Goal: Book appointment/travel/reservation

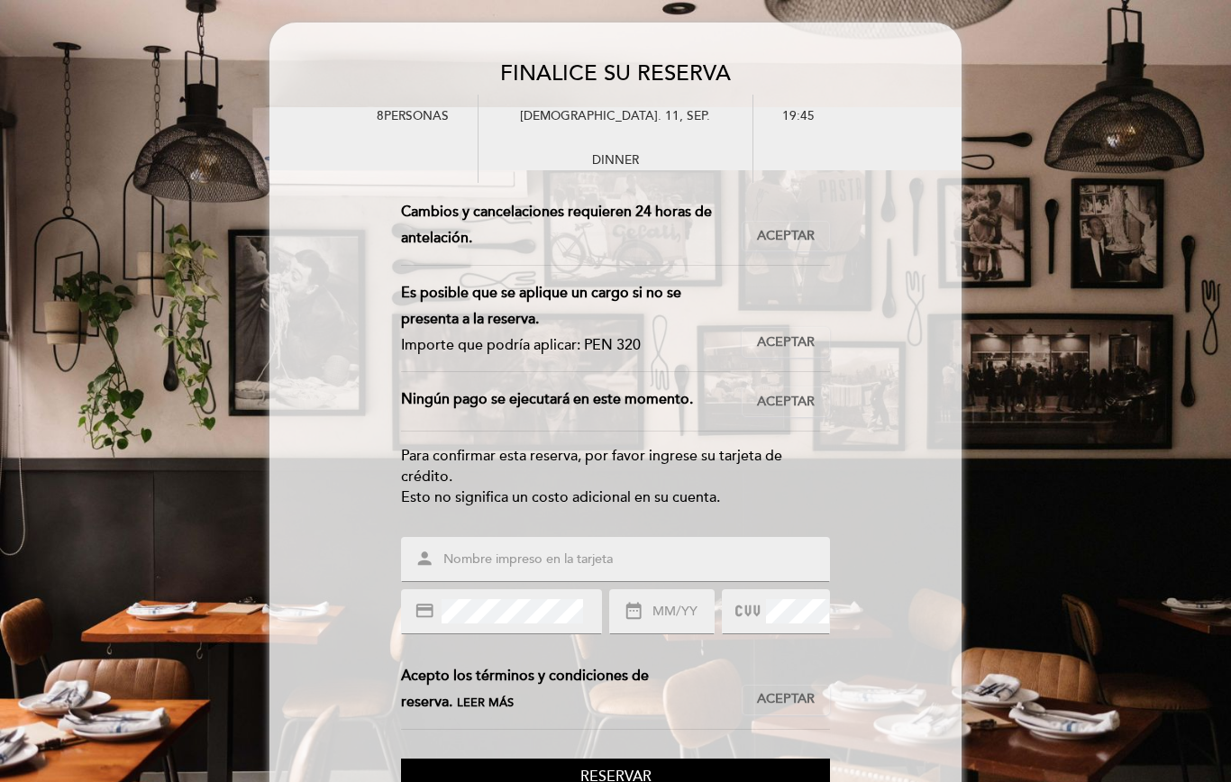
click at [443, 571] on input "text" at bounding box center [637, 560] width 391 height 21
type input "[PERSON_NAME]"
click at [429, 621] on icon "credit_card" at bounding box center [425, 611] width 20 height 20
click at [641, 621] on icon "date_range" at bounding box center [634, 611] width 20 height 20
click at [664, 623] on input "text" at bounding box center [682, 612] width 63 height 21
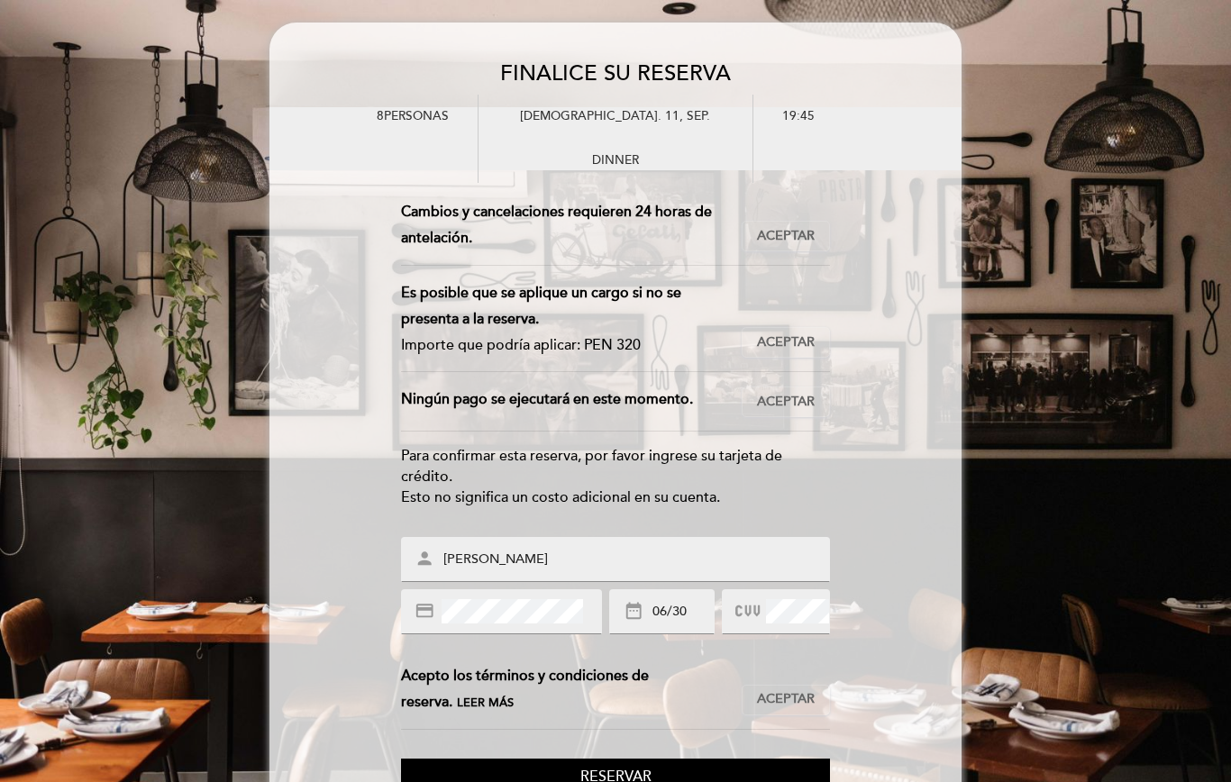
type input "06/30"
click at [757, 626] on icon at bounding box center [747, 612] width 24 height 30
click at [755, 626] on icon at bounding box center [747, 612] width 24 height 30
click at [757, 626] on icon at bounding box center [747, 612] width 24 height 30
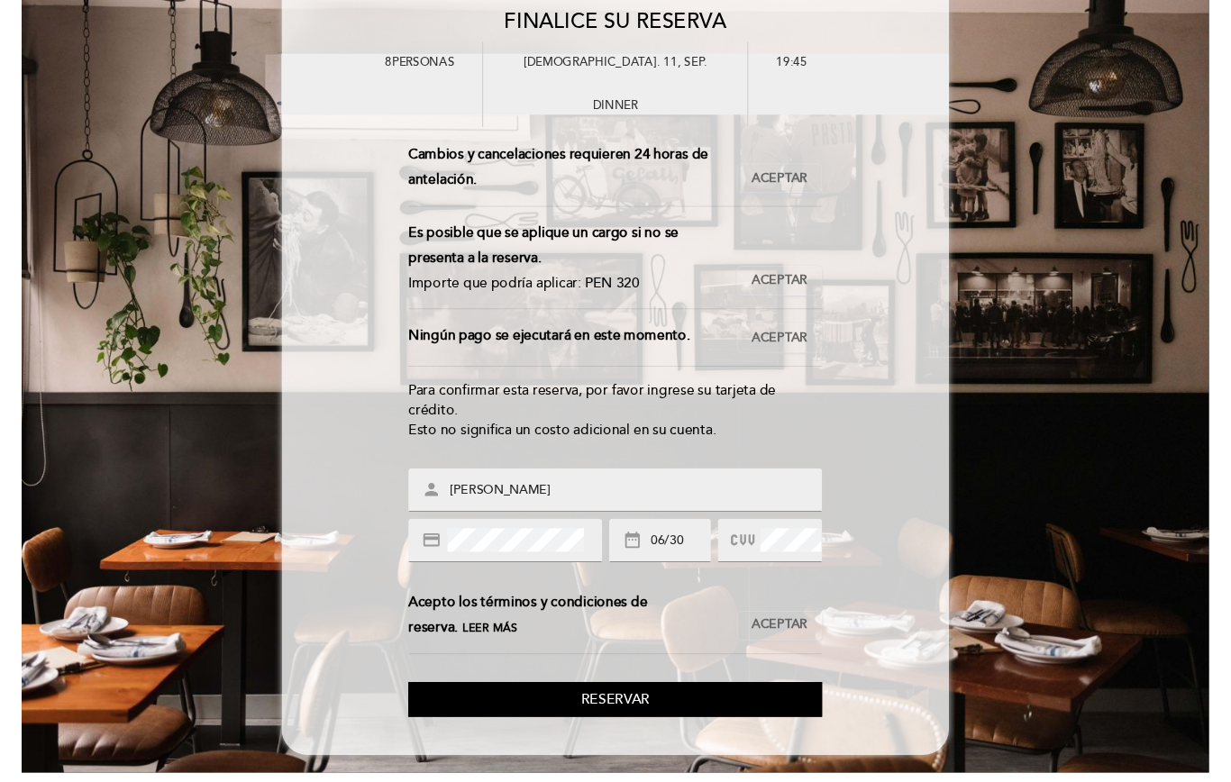
scroll to position [82, 0]
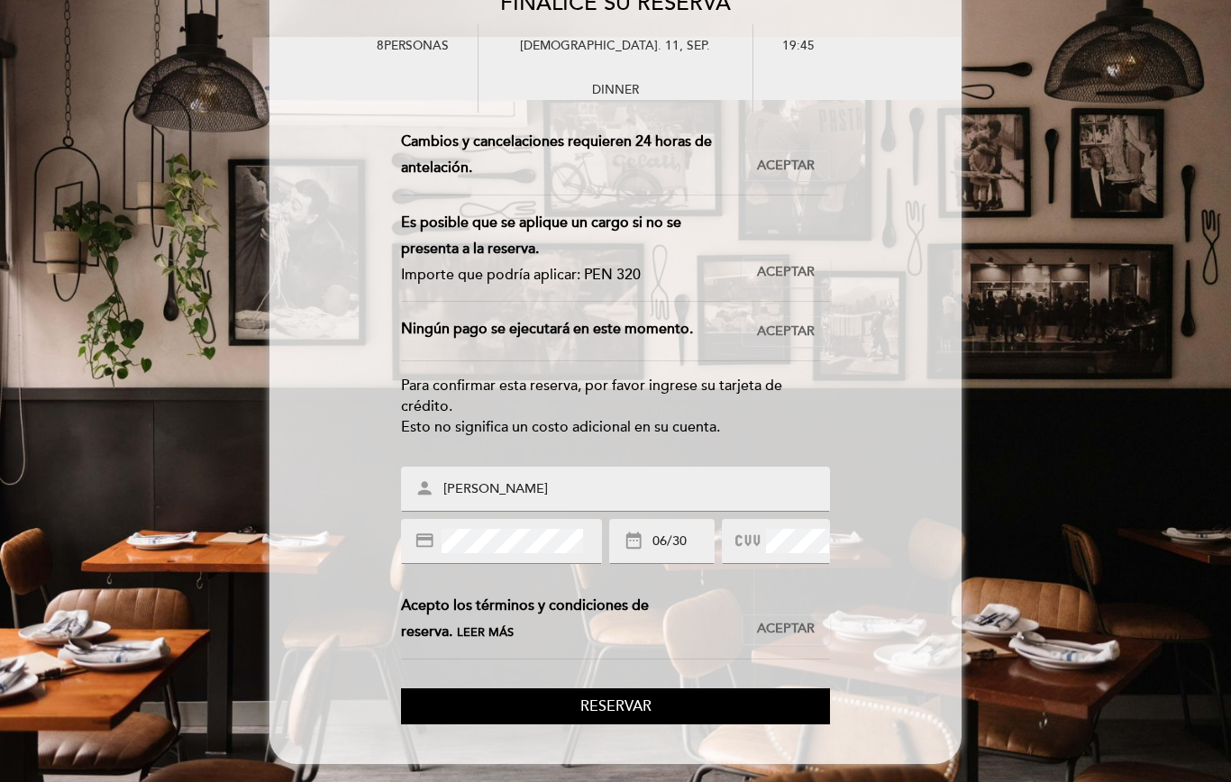
click at [792, 625] on span "Aceptar" at bounding box center [786, 629] width 58 height 19
click at [644, 708] on span "Reservar" at bounding box center [615, 707] width 71 height 18
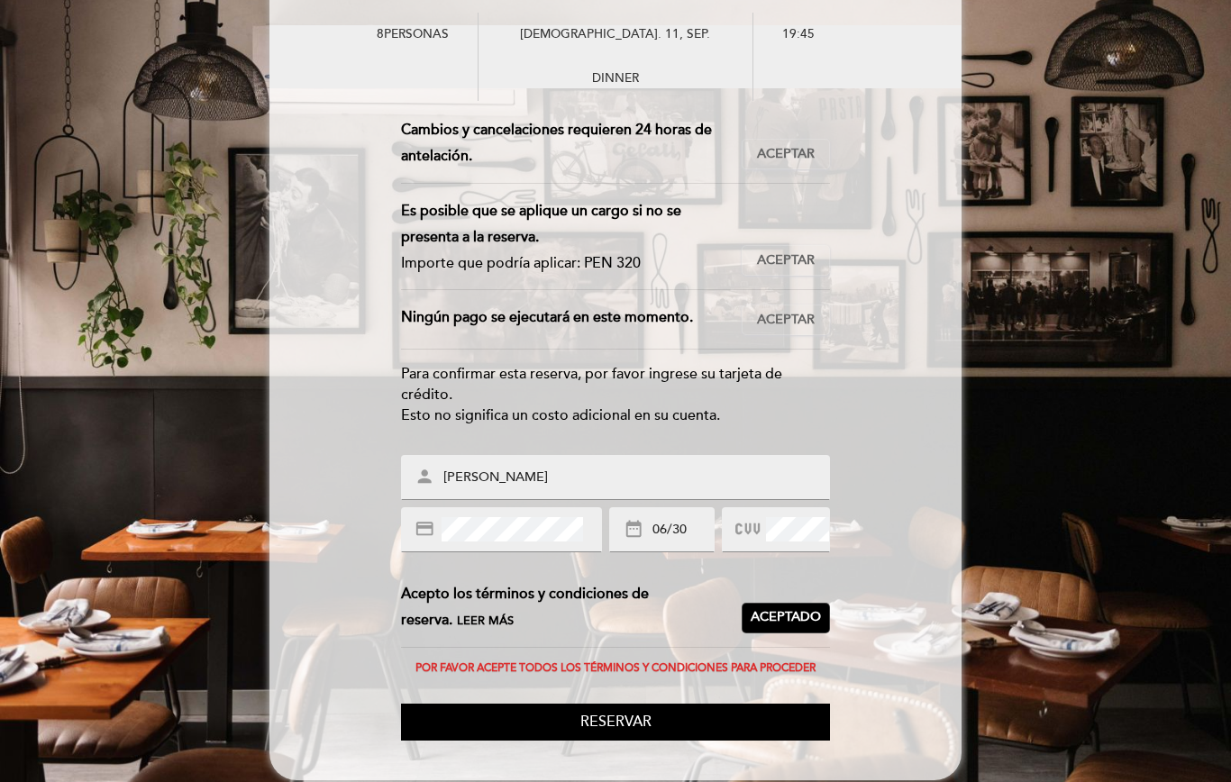
click at [798, 625] on span "Aceptado" at bounding box center [786, 617] width 70 height 19
click at [623, 731] on span "Reservar" at bounding box center [615, 722] width 71 height 18
click at [503, 628] on span "Leer más" at bounding box center [485, 621] width 57 height 14
click at [514, 628] on span "Leer más" at bounding box center [485, 621] width 57 height 14
click at [428, 618] on div "Acepto los términos y condiciones de reserva. Leer más" at bounding box center [571, 607] width 341 height 52
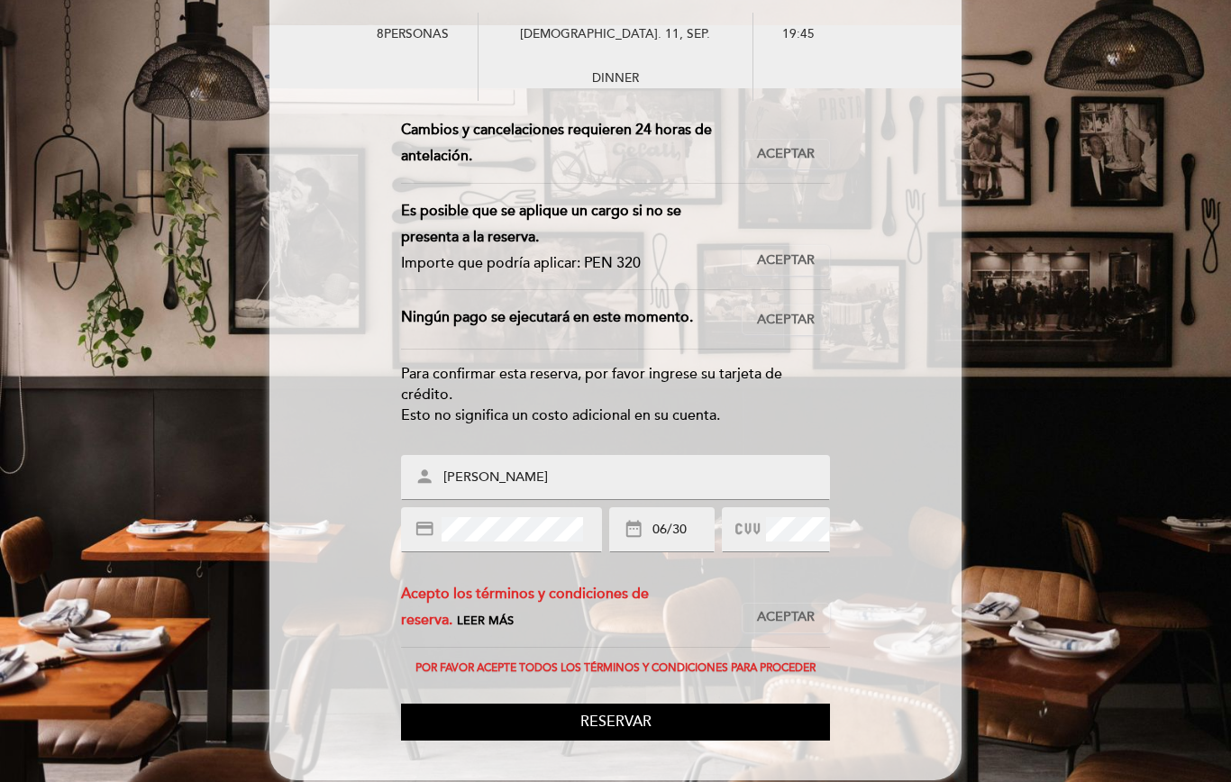
click at [923, 590] on form "Esta reserva requiere un pago por anticipado. Importe que se debe pagar: PEN 32…" at bounding box center [615, 428] width 692 height 623
click at [505, 628] on span "Leer más" at bounding box center [485, 621] width 57 height 14
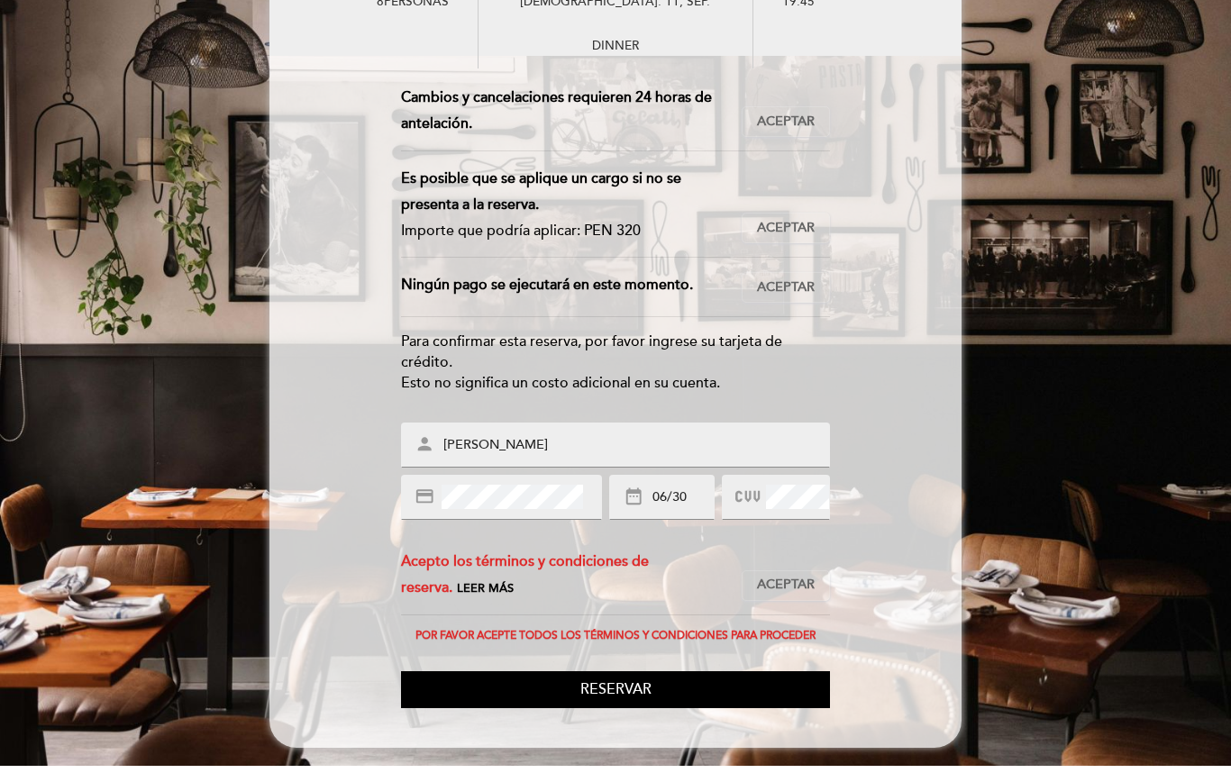
scroll to position [122, 0]
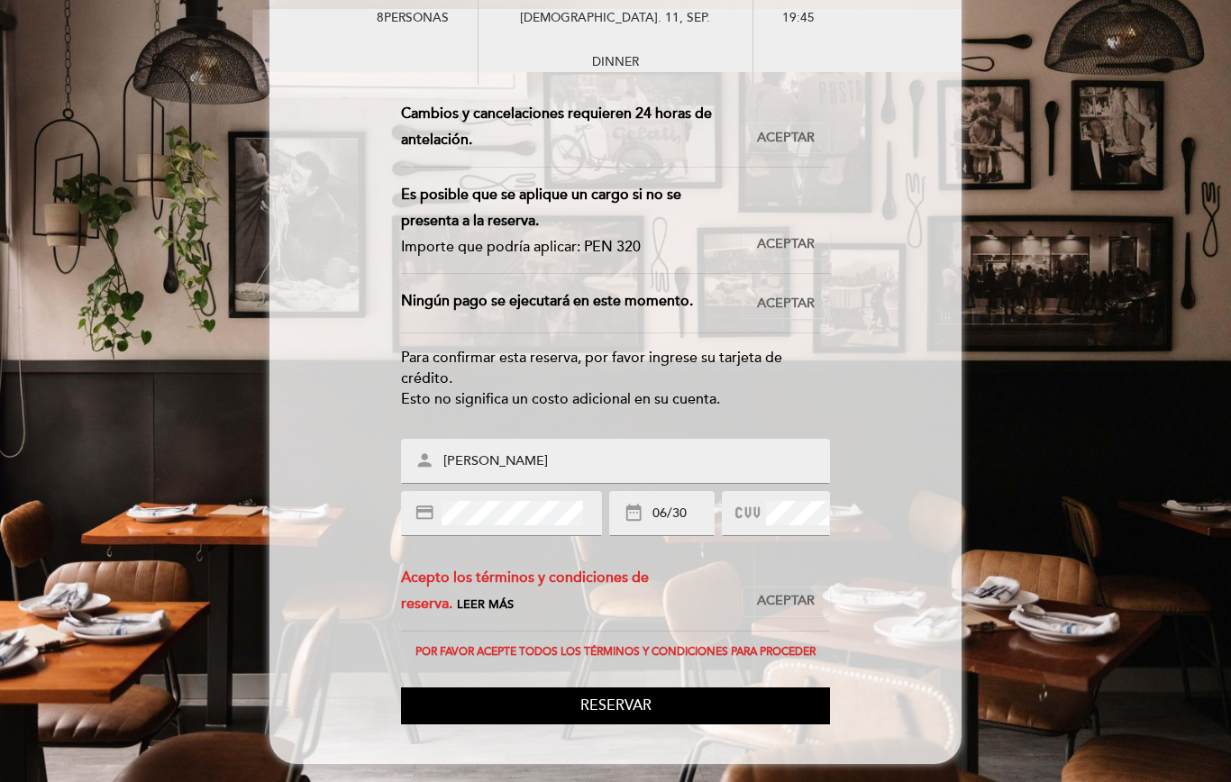
click at [421, 568] on div "Acepto los términos y condiciones de reserva. Leer más" at bounding box center [571, 591] width 341 height 52
click at [322, 510] on form "Esta reserva requiere un pago por anticipado. Importe que se debe pagar: PEN 32…" at bounding box center [615, 412] width 692 height 623
click at [774, 597] on span "Aceptar" at bounding box center [786, 601] width 58 height 19
click at [626, 705] on span "Reservar" at bounding box center [615, 706] width 71 height 18
click at [792, 592] on span "Aceptado" at bounding box center [786, 601] width 70 height 19
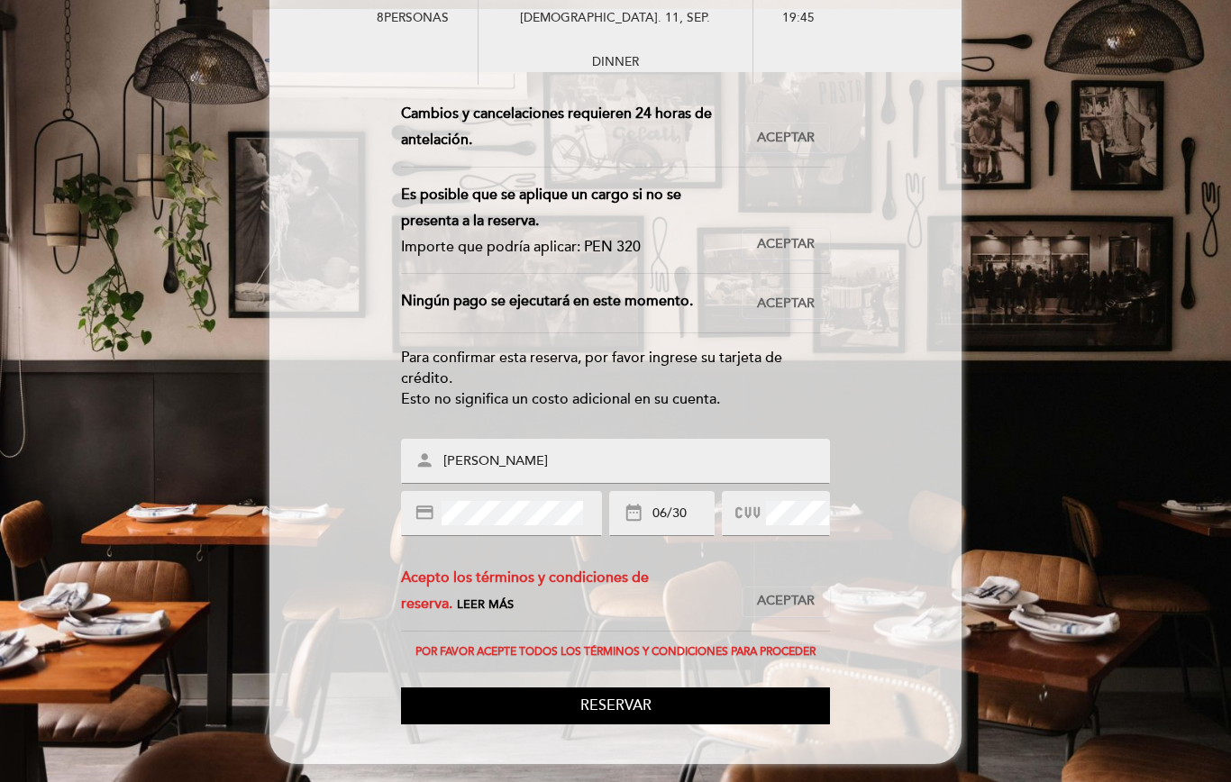
click at [794, 592] on span "Aceptar" at bounding box center [786, 601] width 58 height 19
click at [604, 702] on span "Reservar" at bounding box center [615, 706] width 71 height 18
click at [507, 598] on span "Leer más" at bounding box center [485, 605] width 57 height 14
click at [625, 646] on div "Por favor acepte todos los términos y condiciones para proceder" at bounding box center [615, 652] width 429 height 13
click at [790, 592] on span "Aceptado" at bounding box center [786, 601] width 70 height 19
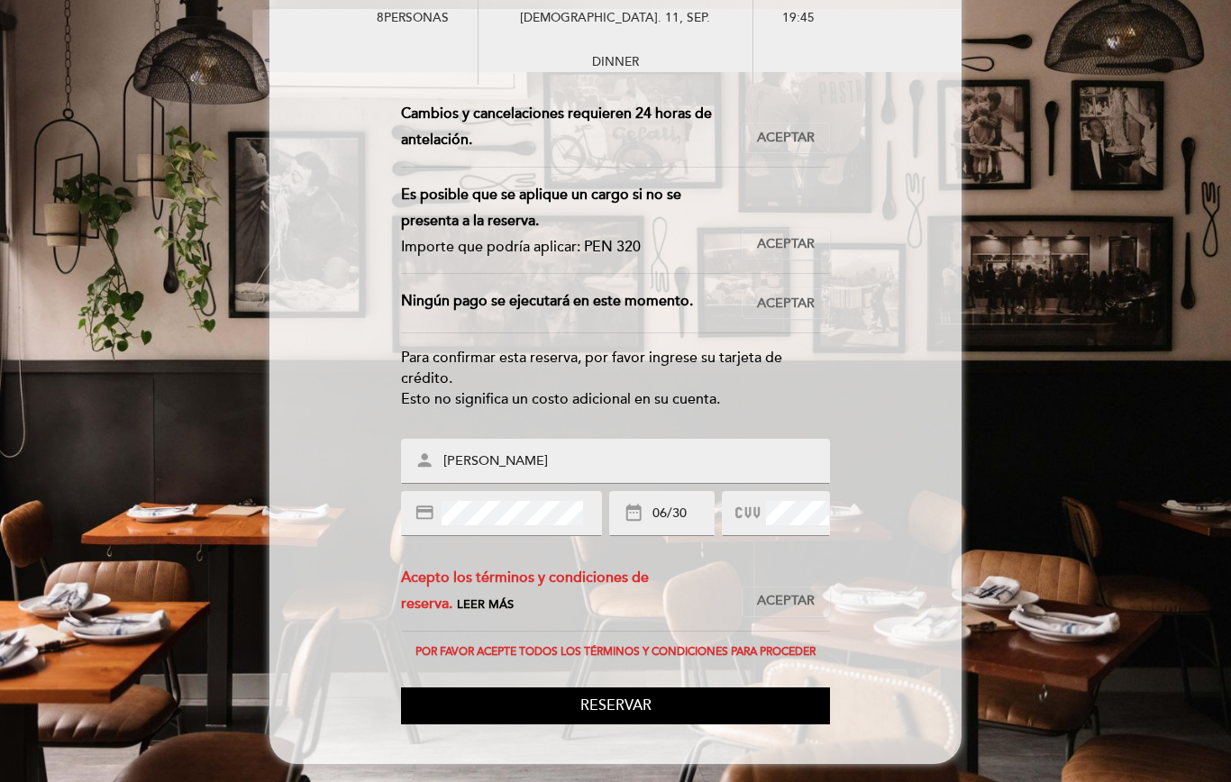
click at [792, 592] on span "Aceptar" at bounding box center [786, 601] width 58 height 19
click at [514, 598] on span "Leer más" at bounding box center [485, 605] width 57 height 14
click at [438, 569] on div "Acepto los términos y condiciones de reserva. Leer más" at bounding box center [571, 591] width 341 height 52
click at [627, 707] on span "Reservar" at bounding box center [615, 706] width 71 height 18
click at [608, 646] on div "Por favor acepte todos los términos y condiciones para proceder" at bounding box center [615, 652] width 429 height 13
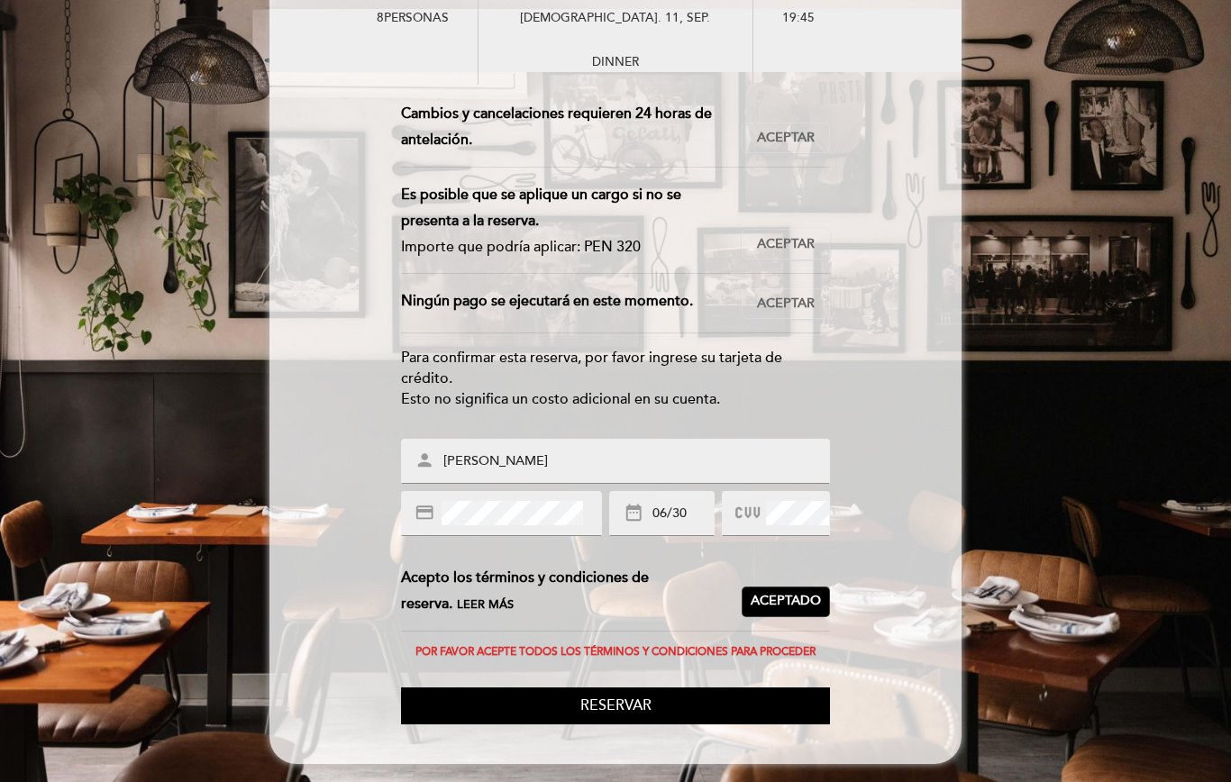
click at [644, 704] on span "Reservar" at bounding box center [615, 706] width 71 height 18
click at [637, 646] on div "Por favor acepte todos los términos y condiciones para proceder" at bounding box center [615, 652] width 429 height 13
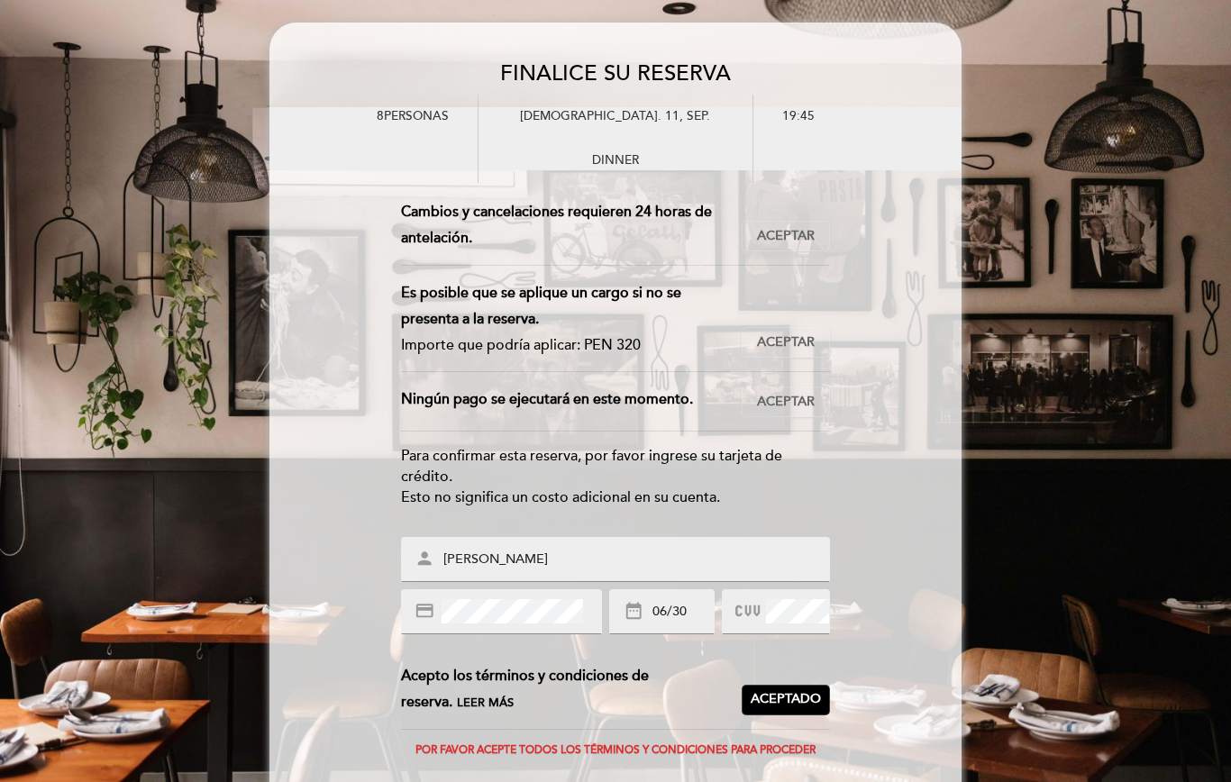
click at [787, 224] on button "Aceptar Aceptado" at bounding box center [786, 236] width 88 height 31
click at [784, 339] on span "Aceptar" at bounding box center [786, 342] width 58 height 19
click at [783, 412] on span "Aceptar" at bounding box center [786, 402] width 58 height 19
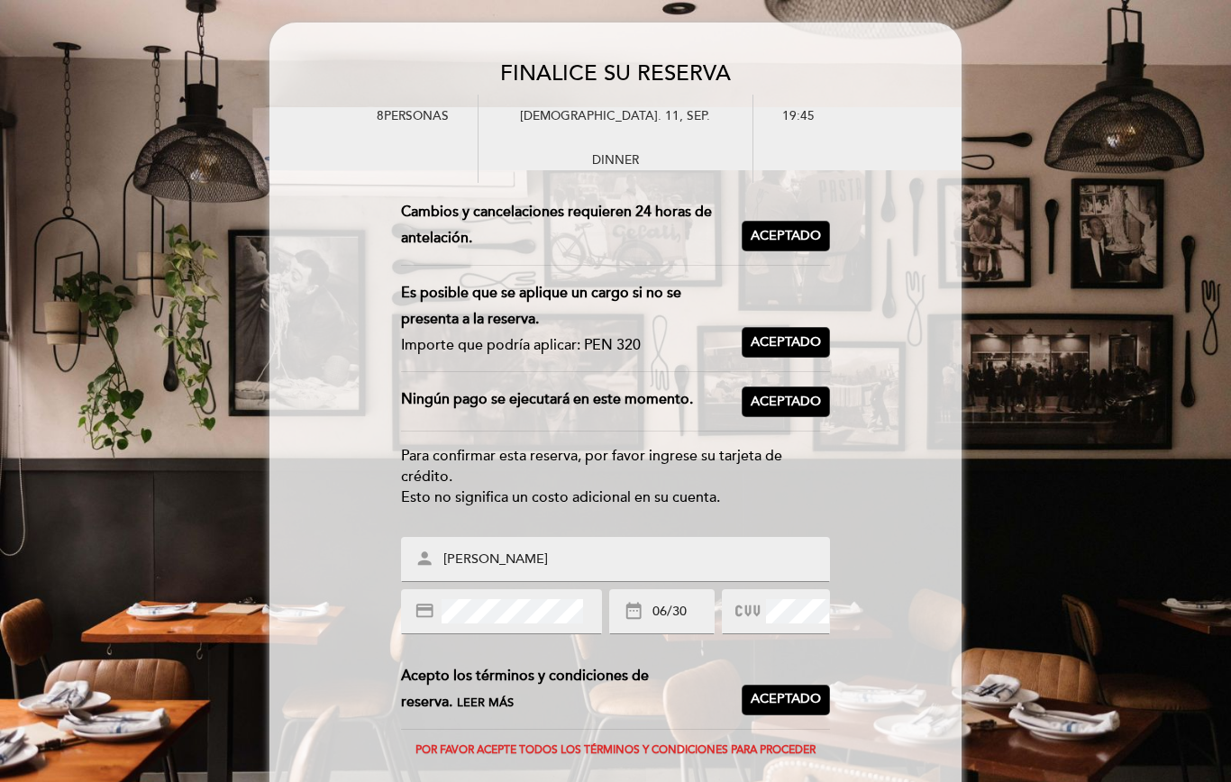
click at [792, 708] on span "Aceptado" at bounding box center [786, 699] width 70 height 19
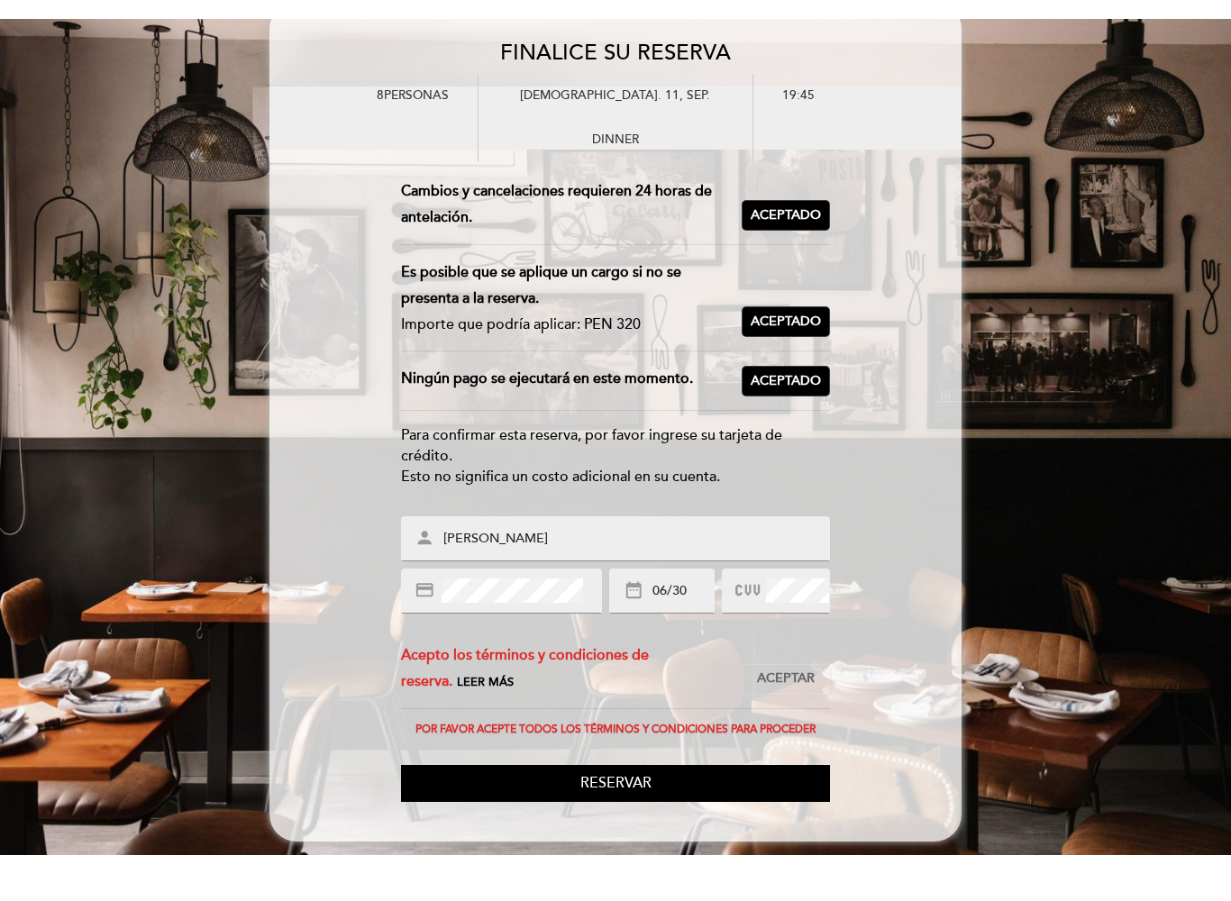
scroll to position [3, 0]
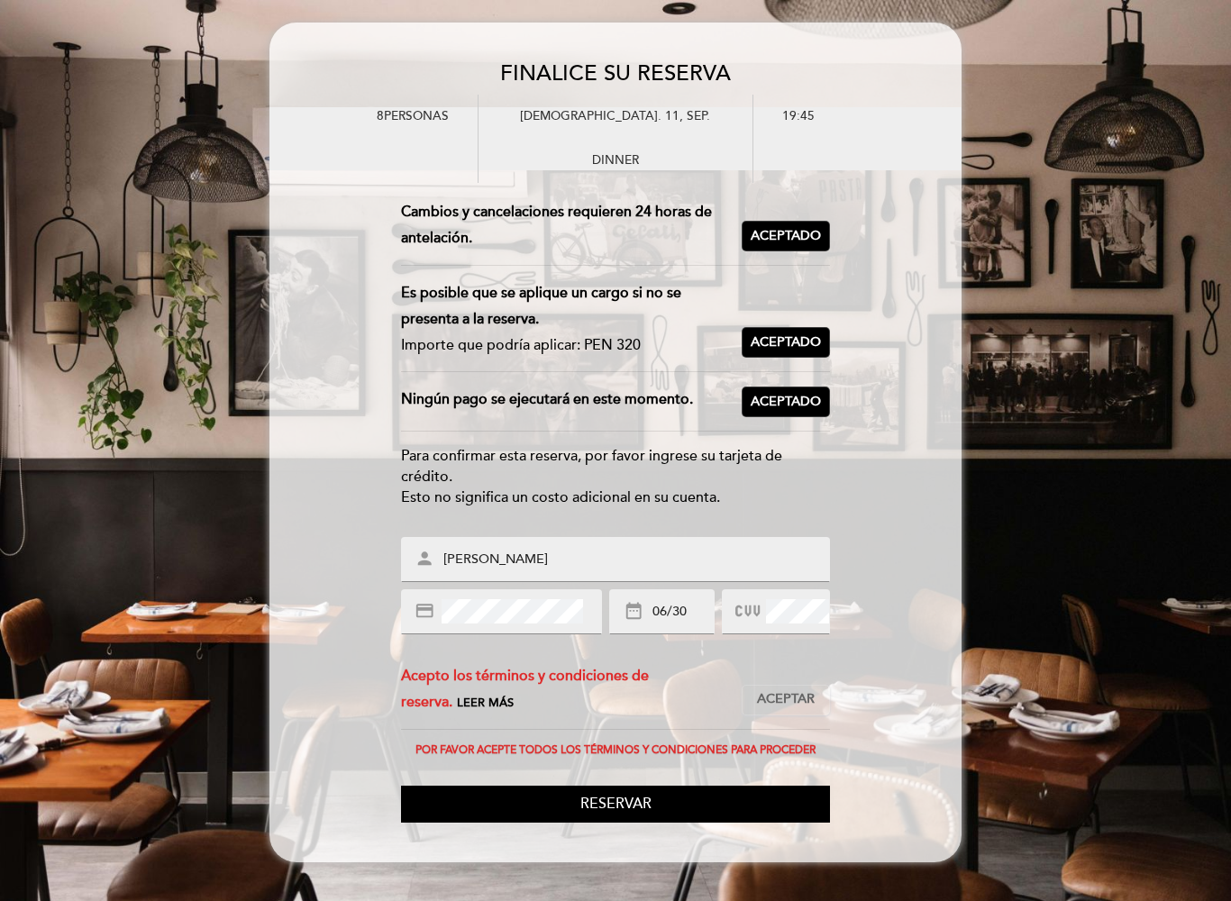
click at [787, 700] on span "Aceptar" at bounding box center [786, 699] width 58 height 19
click at [631, 781] on span "Reservar" at bounding box center [615, 804] width 71 height 18
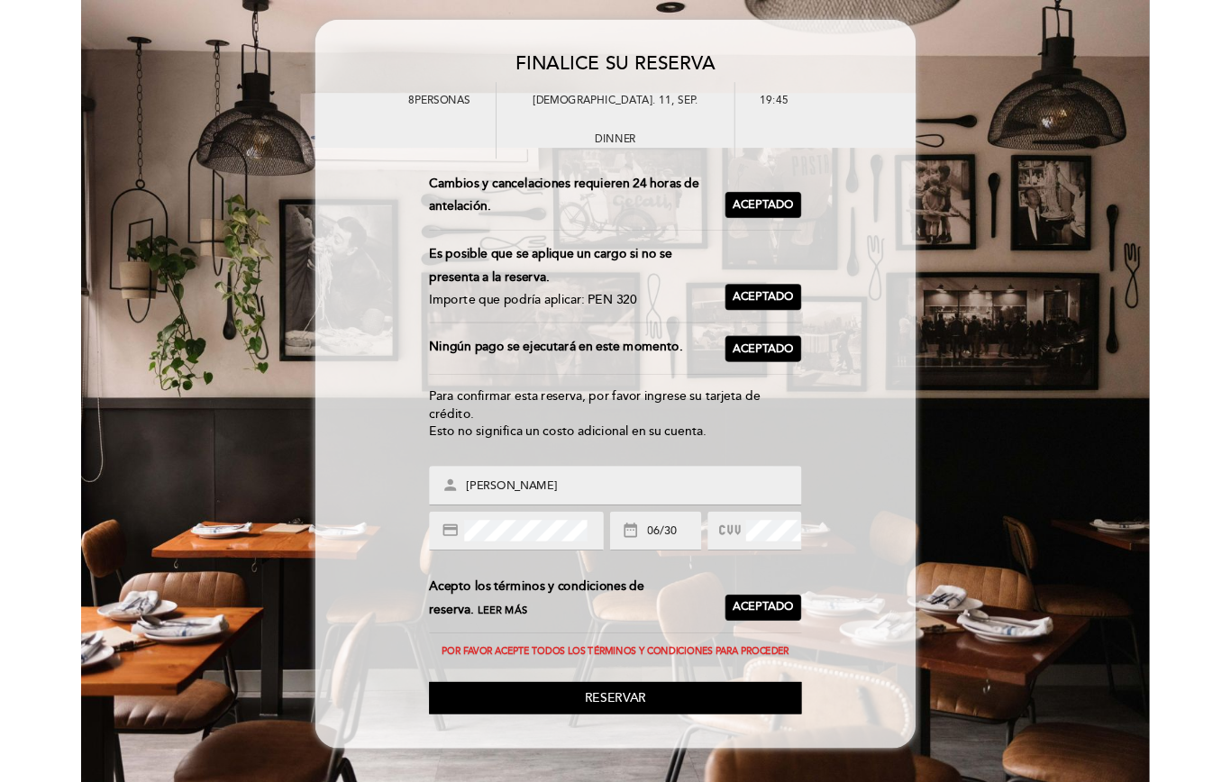
scroll to position [0, 0]
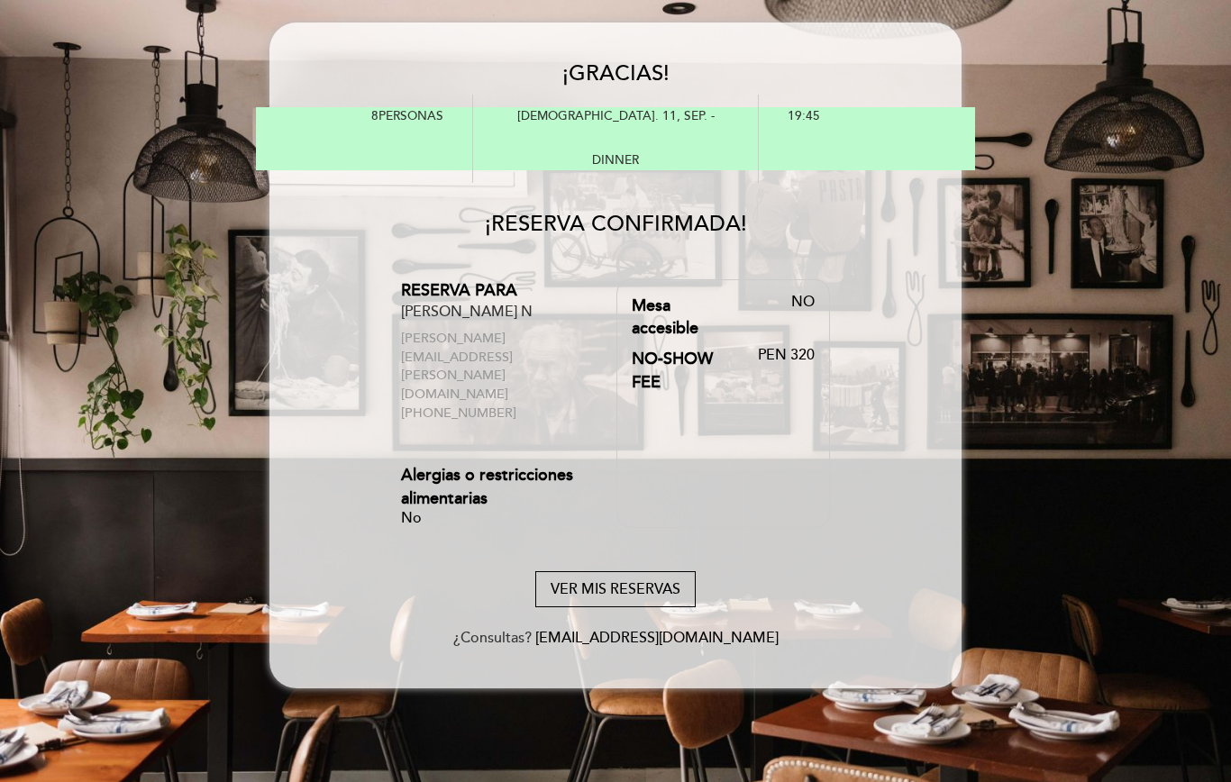
click at [621, 571] on button "VER MIS RESERVAS" at bounding box center [615, 589] width 160 height 37
select select "es"
